Goal: Use online tool/utility: Utilize a website feature to perform a specific function

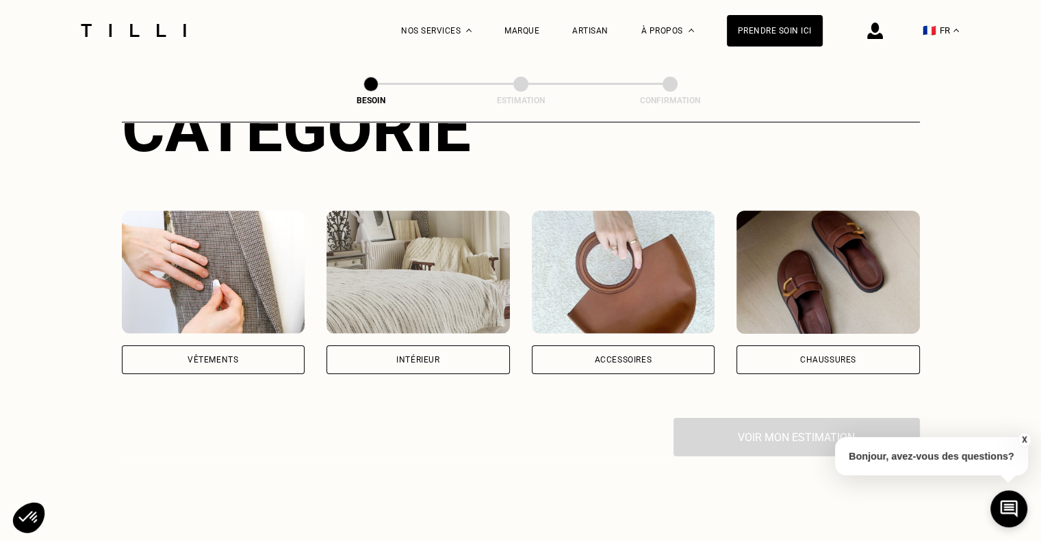
scroll to position [201, 0]
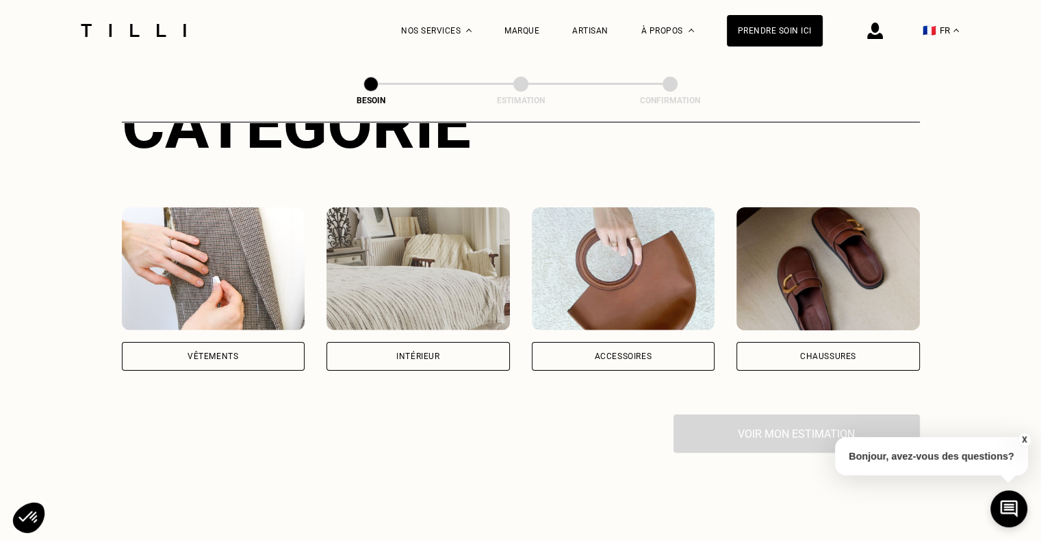
click at [257, 342] on div "Vêtements" at bounding box center [213, 356] width 183 height 29
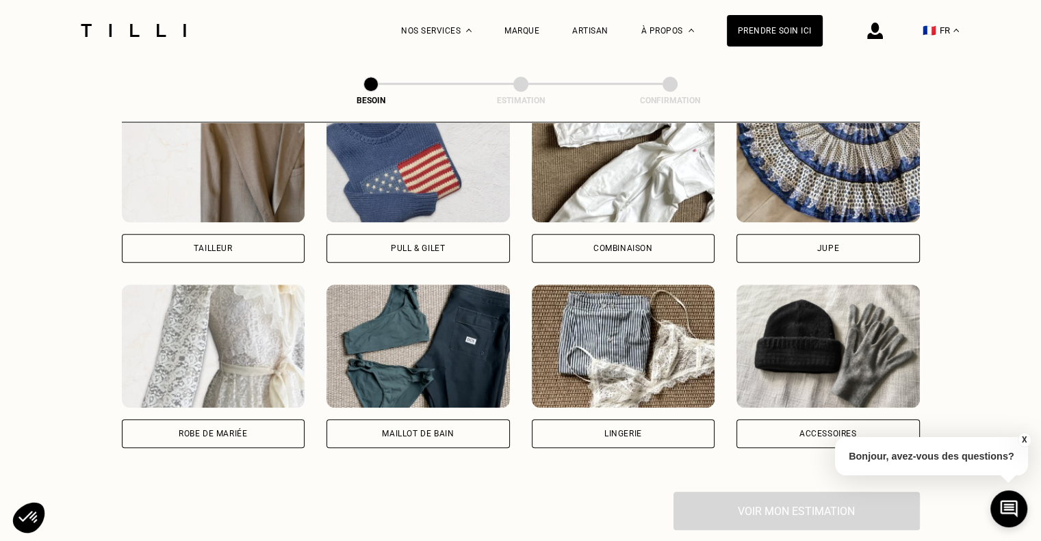
scroll to position [884, 0]
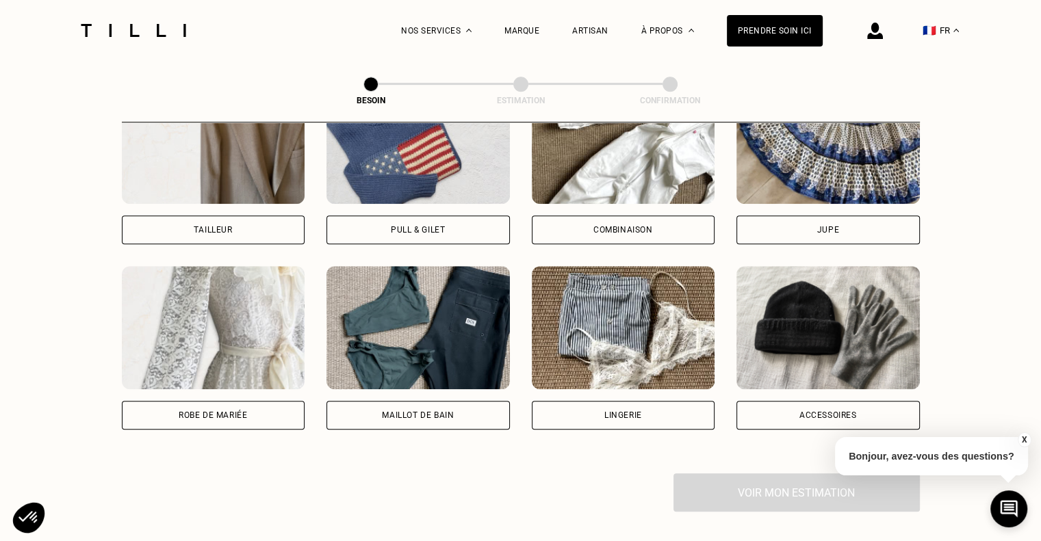
click at [244, 223] on div "Tailleur" at bounding box center [213, 230] width 183 height 29
select select "FR"
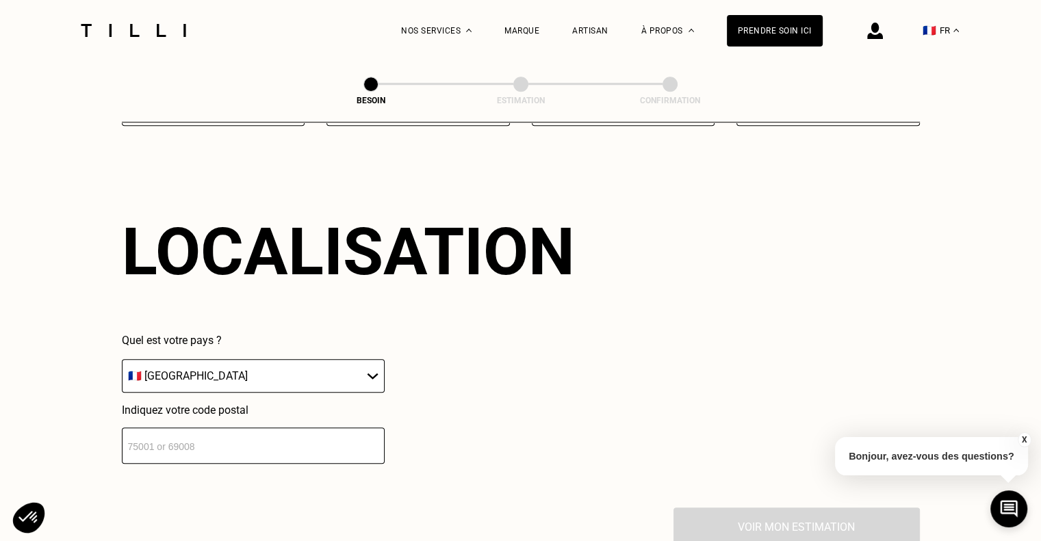
scroll to position [1190, 0]
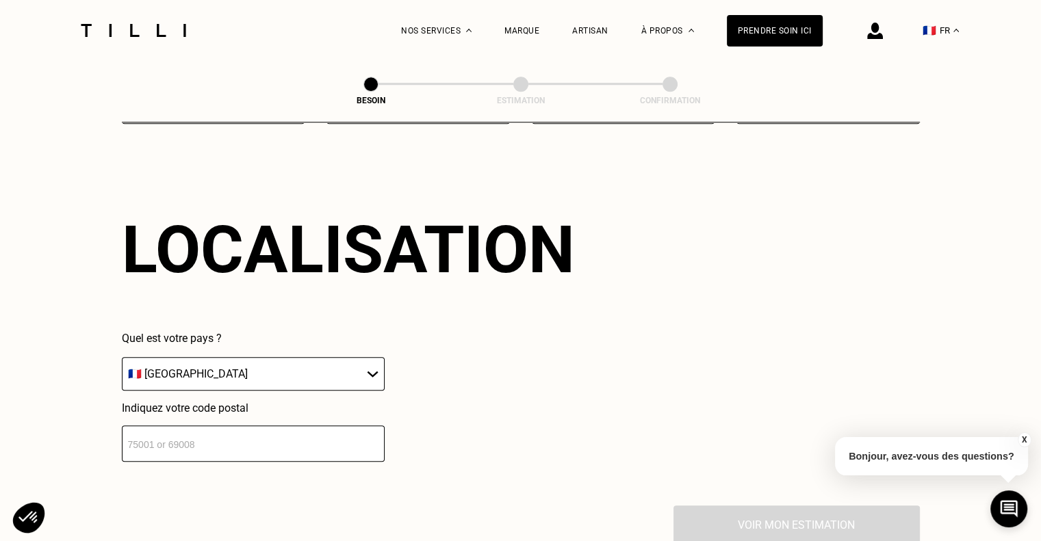
click at [331, 426] on input "number" at bounding box center [253, 444] width 263 height 36
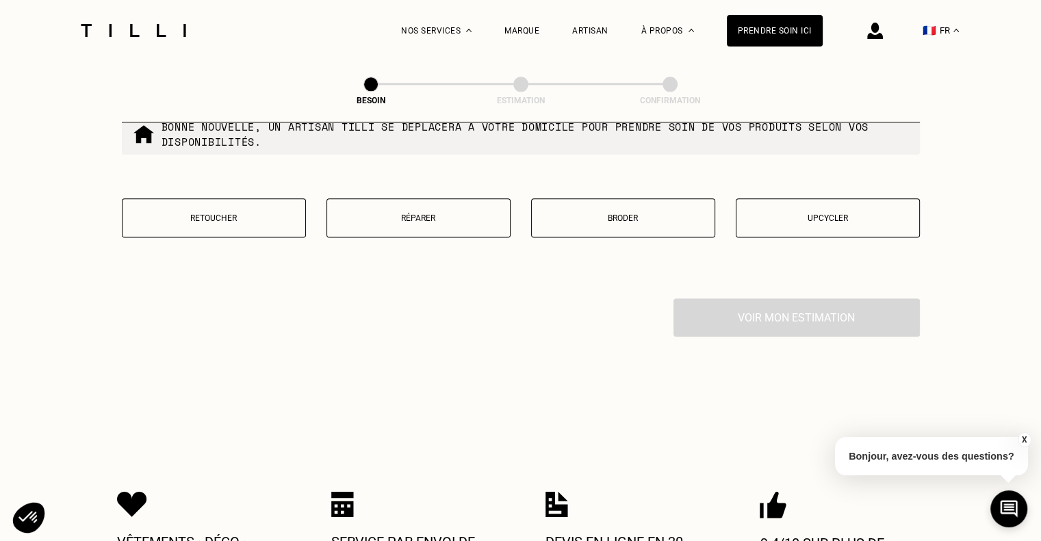
scroll to position [1748, 0]
type input "49000"
click at [248, 212] on p "Retoucher" at bounding box center [213, 217] width 169 height 10
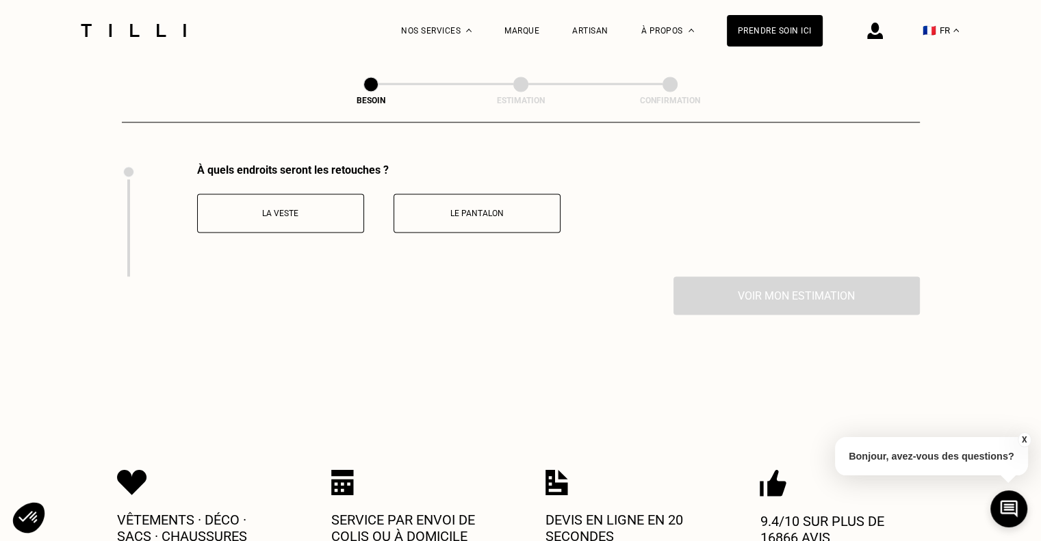
scroll to position [1882, 0]
click at [328, 209] on button "La veste" at bounding box center [280, 212] width 167 height 39
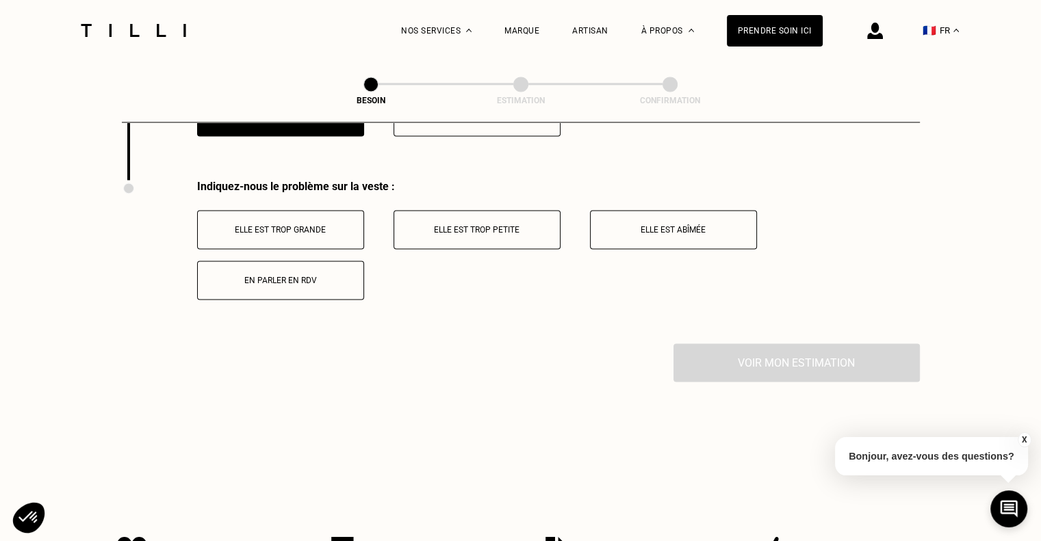
scroll to position [1995, 0]
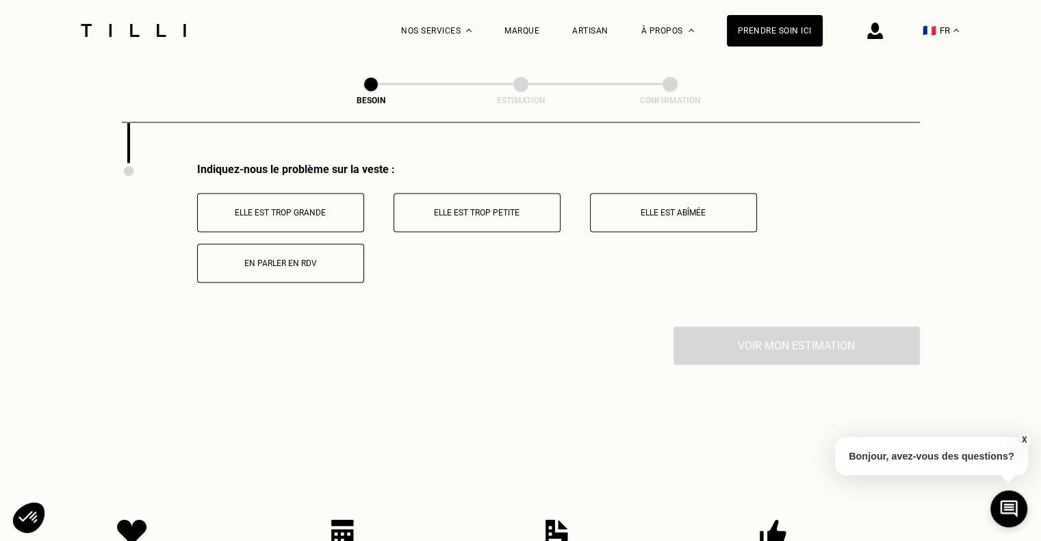
click at [323, 208] on p "Elle est trop grande" at bounding box center [281, 213] width 152 height 10
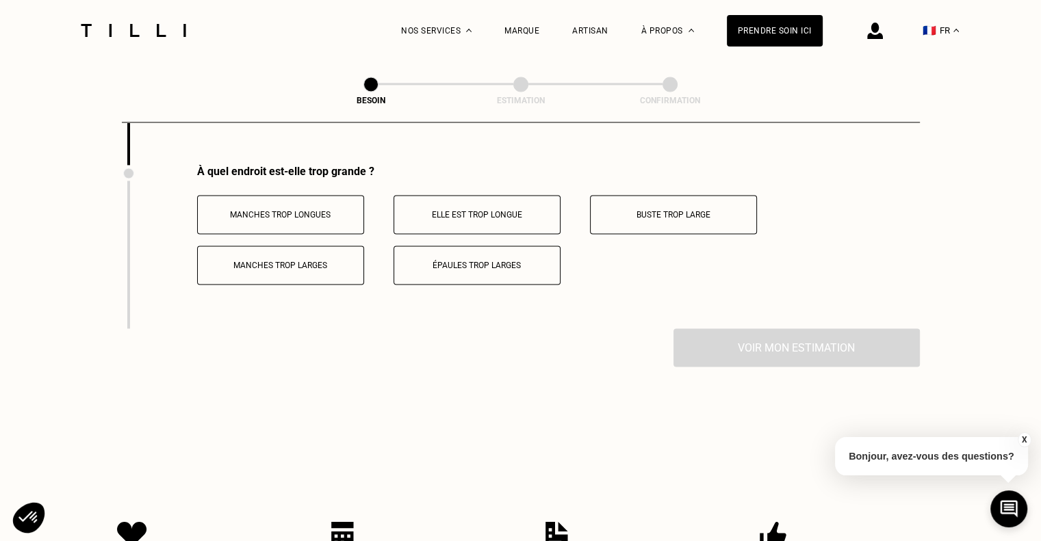
scroll to position [2159, 0]
click at [278, 259] on p "Manches trop larges" at bounding box center [281, 264] width 152 height 10
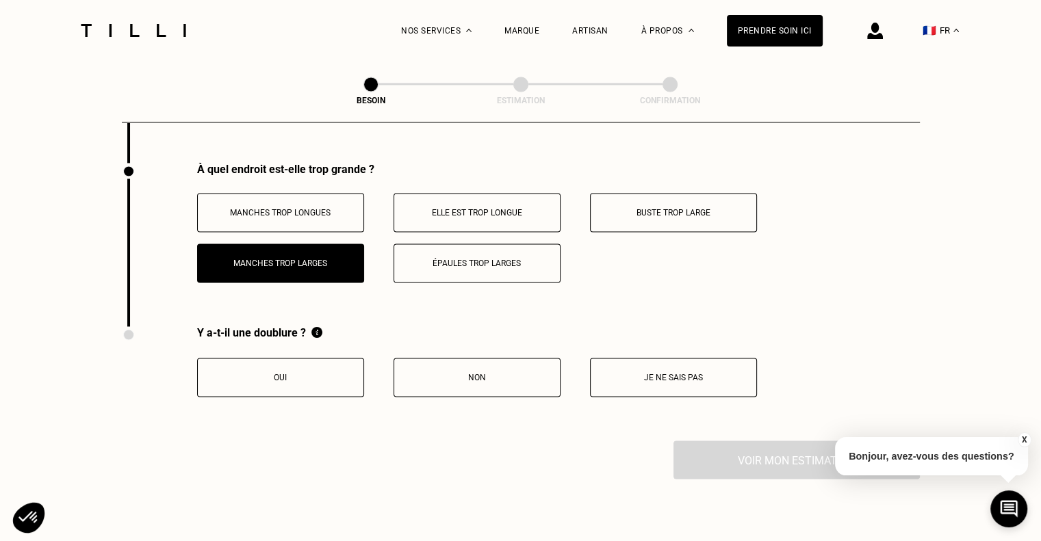
click at [285, 373] on p "Oui" at bounding box center [281, 378] width 152 height 10
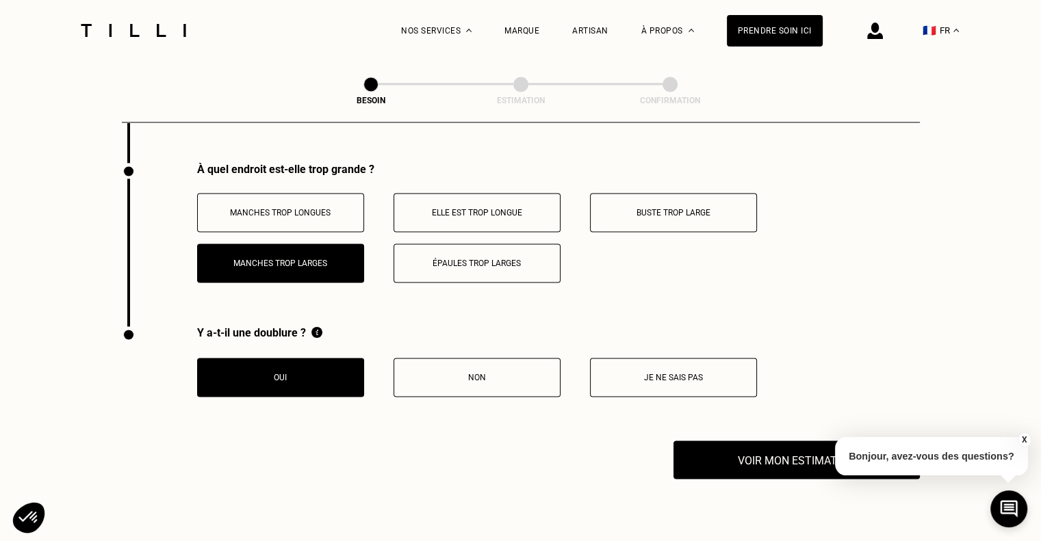
scroll to position [2274, 0]
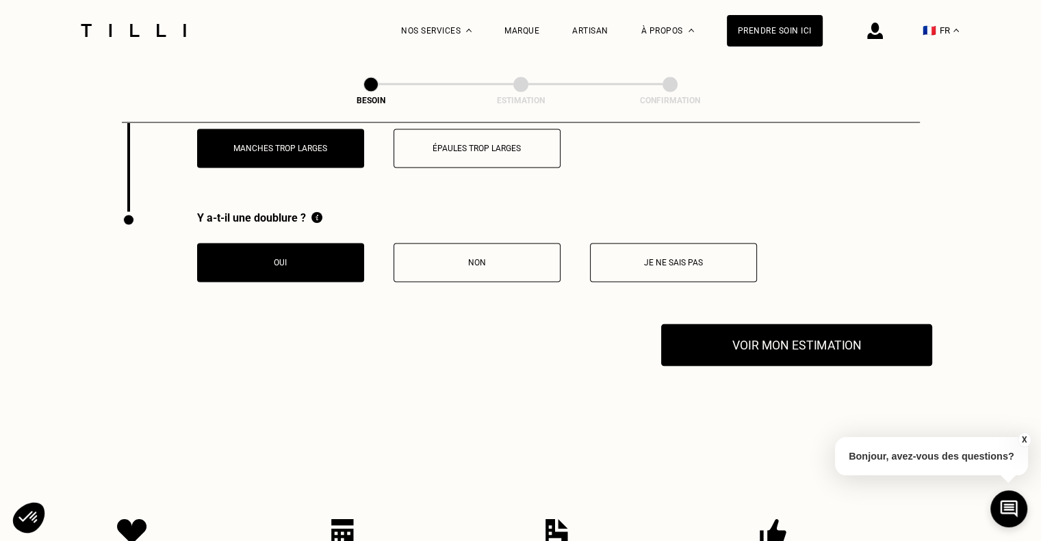
click at [773, 342] on button "Voir mon estimation" at bounding box center [796, 345] width 271 height 42
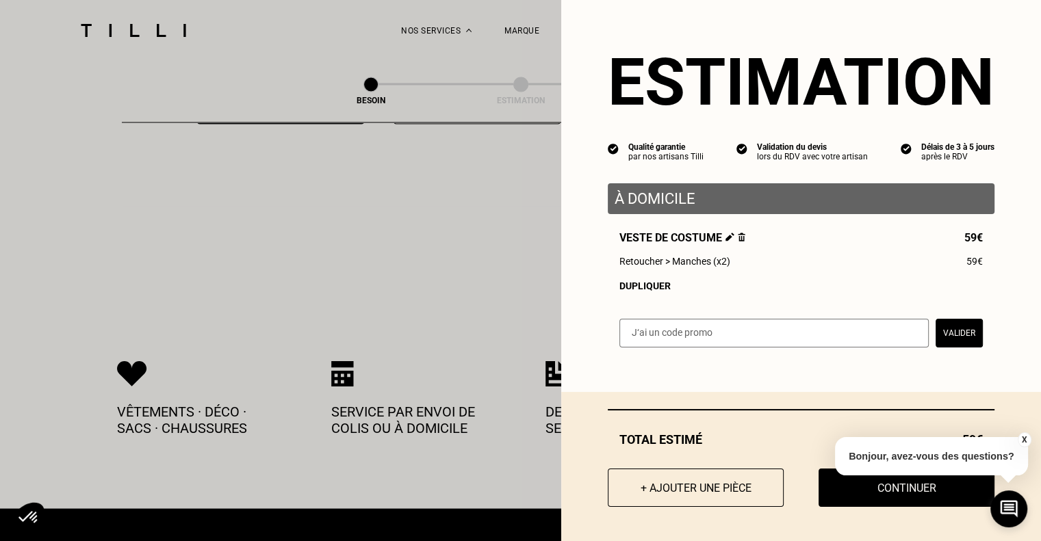
scroll to position [2433, 0]
